Goal: Navigation & Orientation: Go to known website

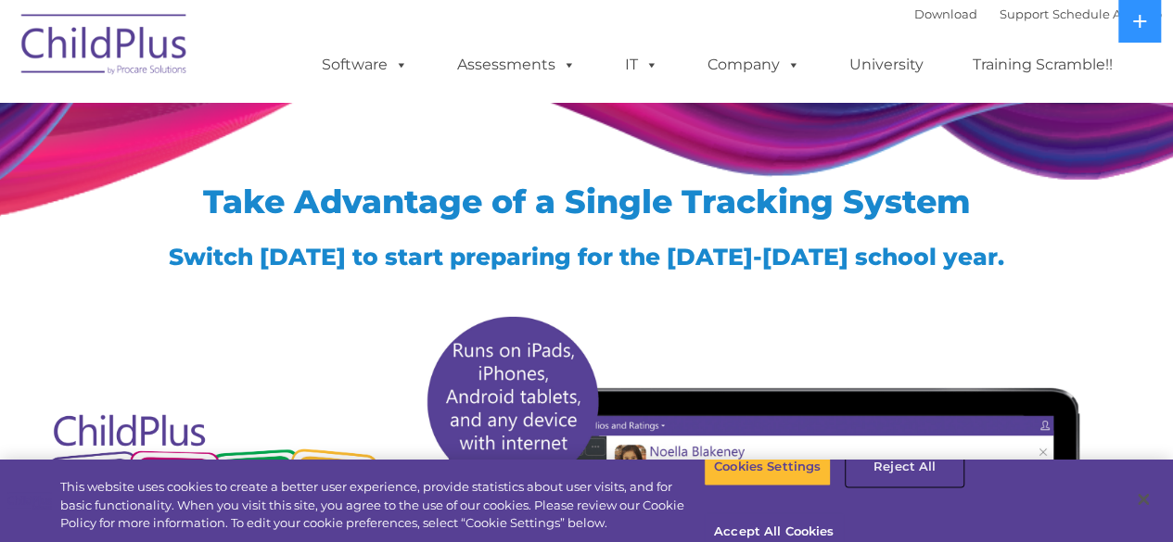
click at [881, 487] on button "Reject All" at bounding box center [905, 467] width 116 height 39
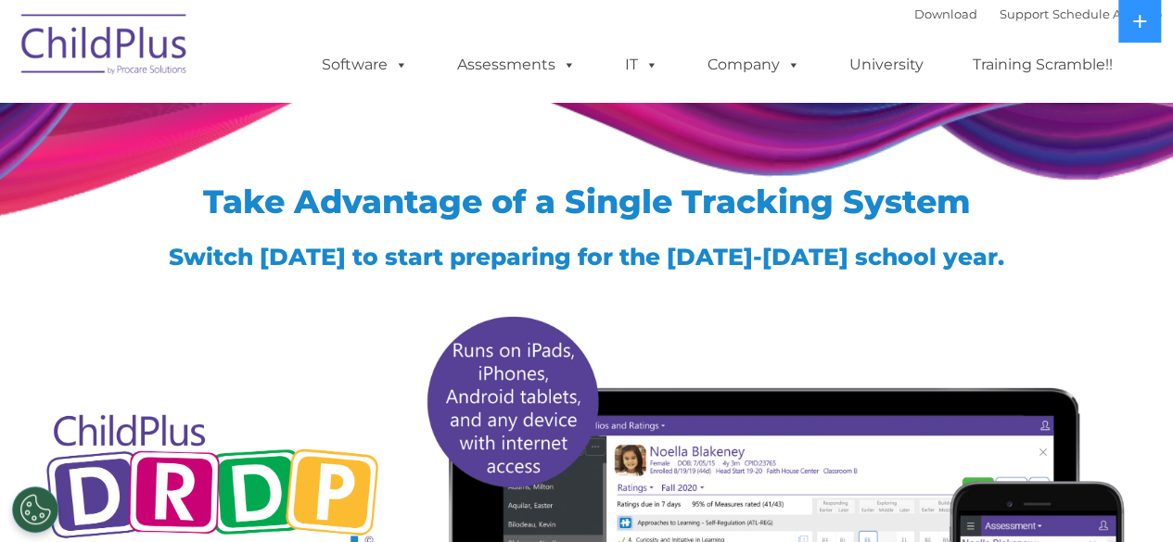
click at [93, 45] on img at bounding box center [104, 47] width 185 height 93
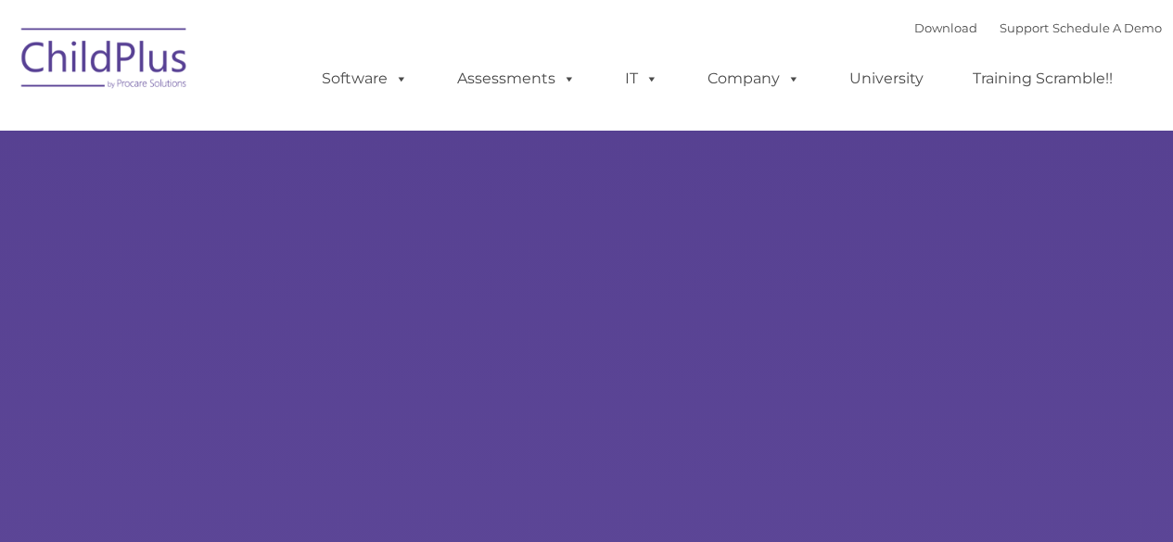
type input ""
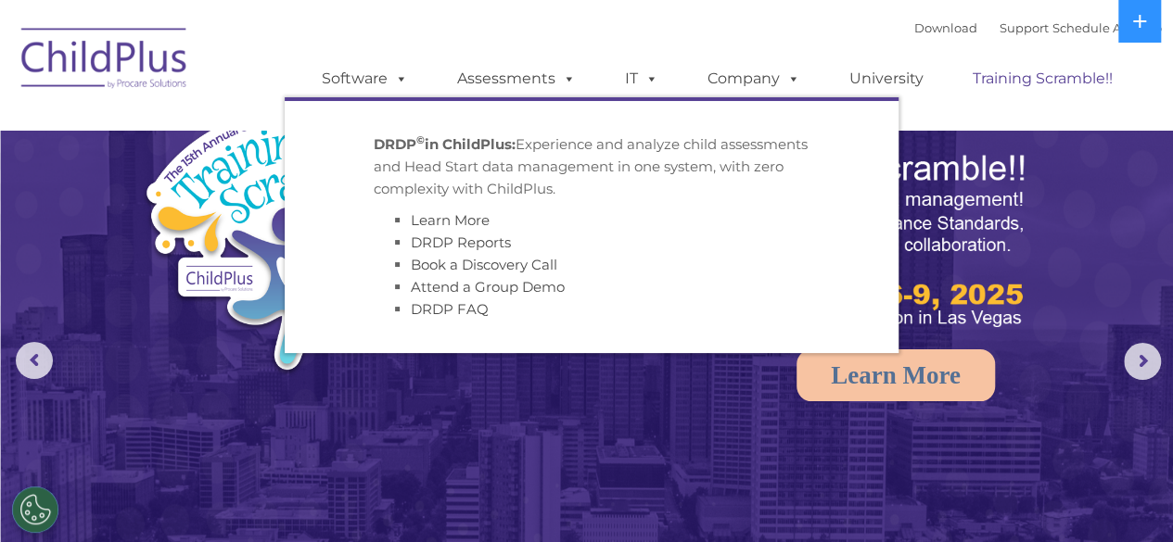
select select "MEDIUM"
